Goal: Transaction & Acquisition: Obtain resource

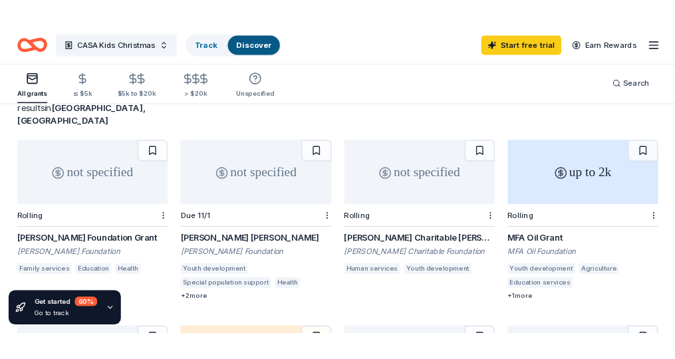
scroll to position [94, 0]
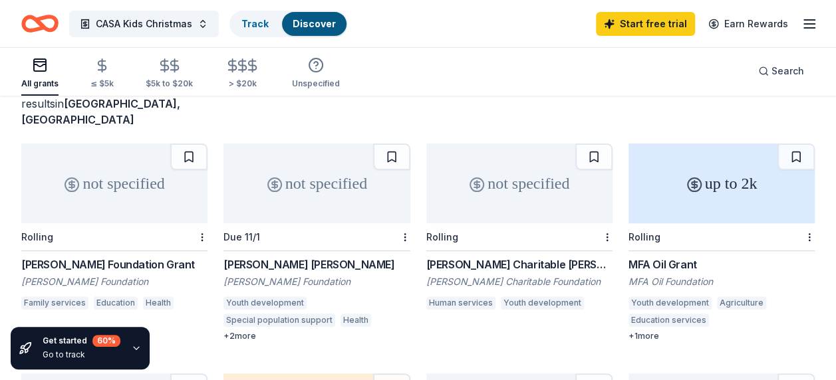
click at [649, 331] on div "+ 1 more" at bounding box center [721, 336] width 186 height 11
click at [519, 257] on div "[PERSON_NAME] Charitable [PERSON_NAME]" at bounding box center [519, 265] width 186 height 16
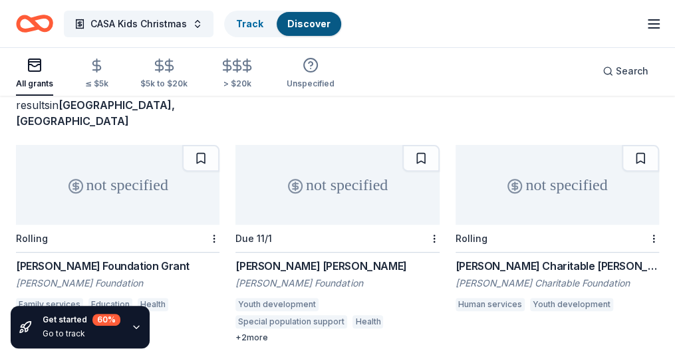
scroll to position [0, 0]
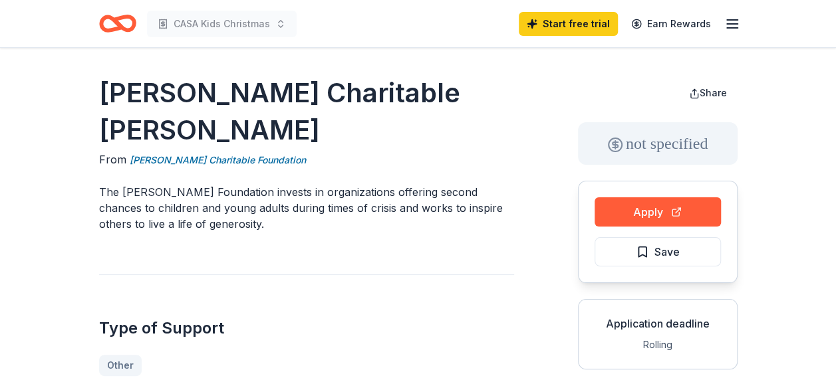
click at [656, 206] on button "Apply" at bounding box center [658, 212] width 126 height 29
